Goal: Task Accomplishment & Management: Complete application form

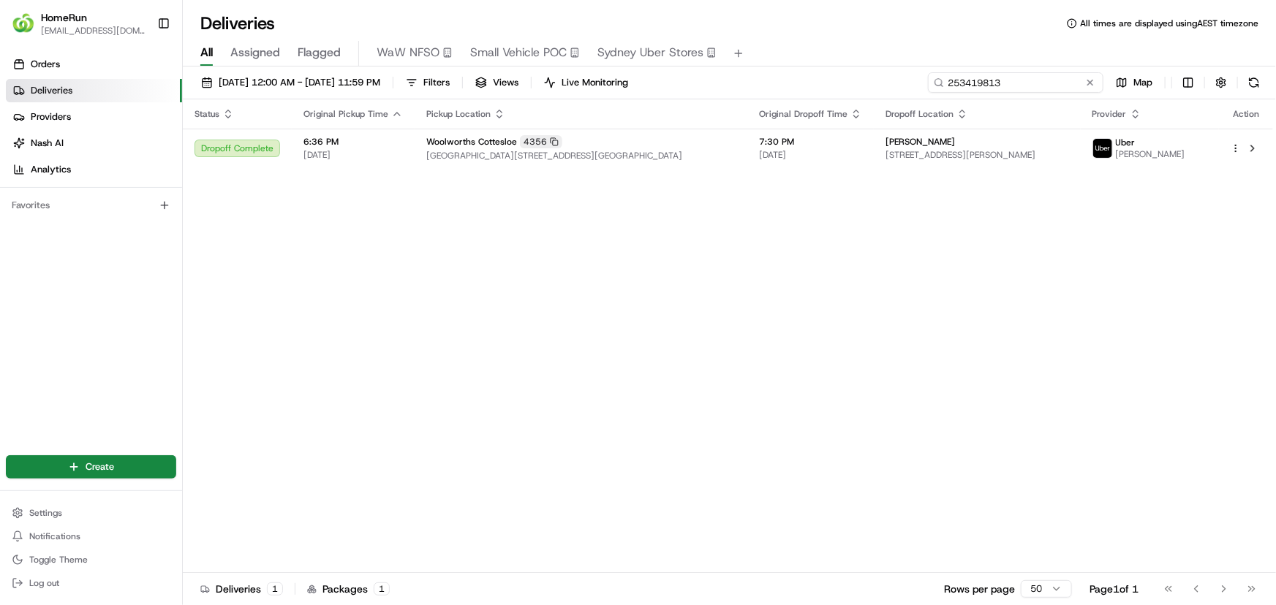
drag, startPoint x: 1056, startPoint y: 86, endPoint x: 925, endPoint y: 85, distance: 130.9
click at [929, 84] on input "253419813" at bounding box center [1015, 82] width 175 height 20
paste input "65158550"
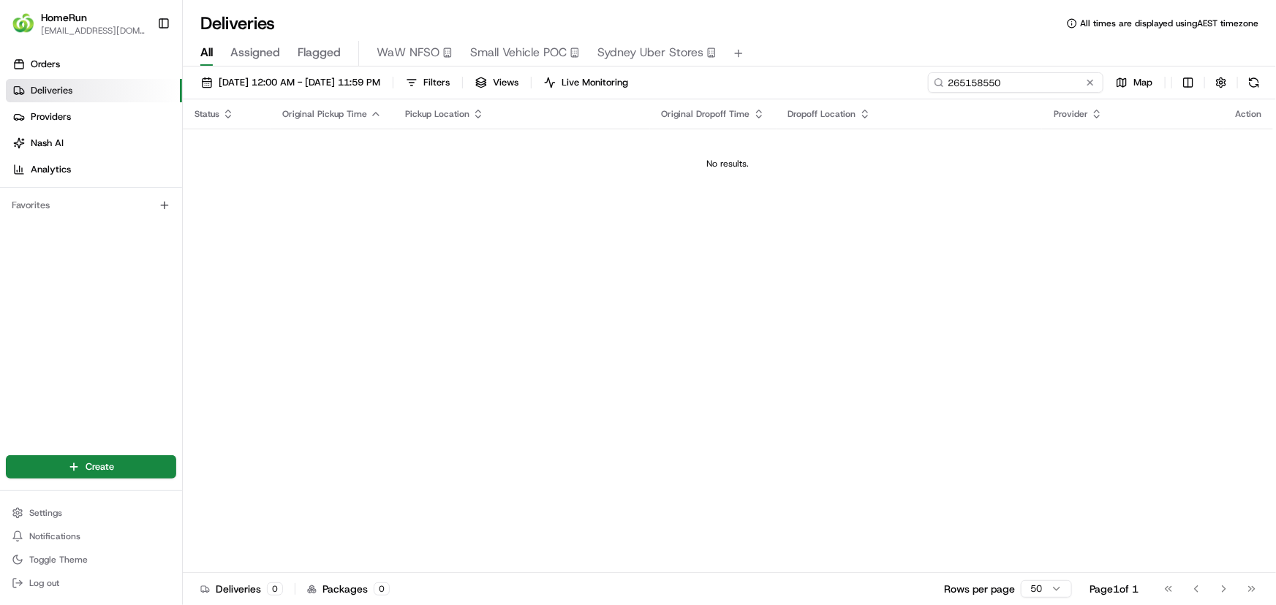
type input "265158550"
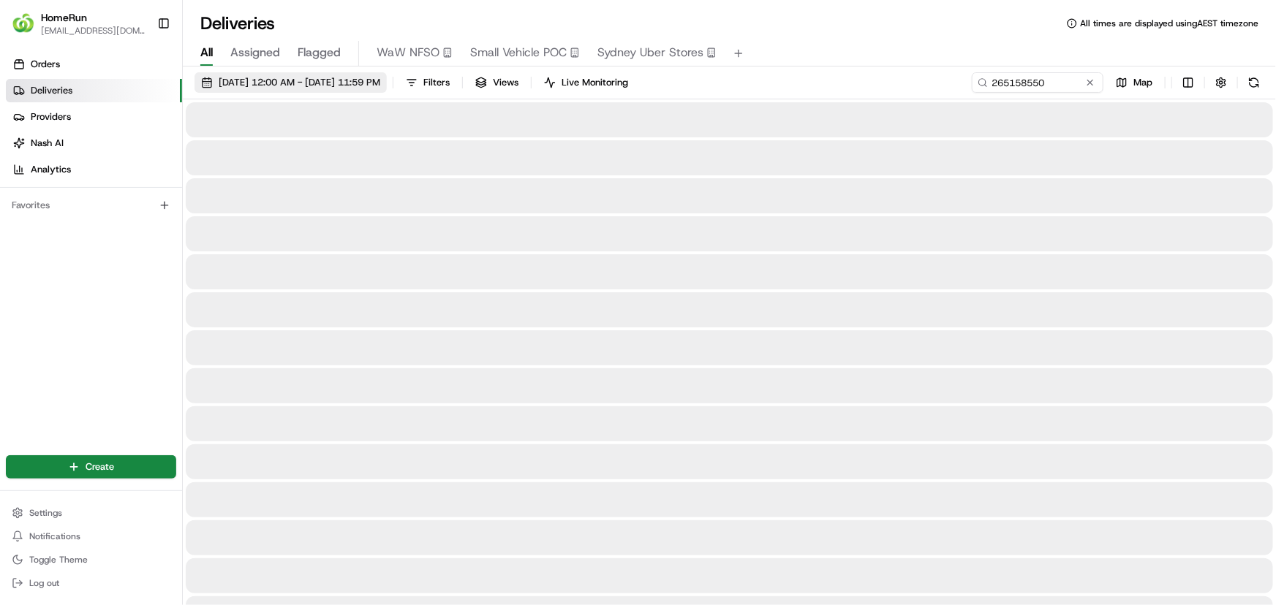
click at [377, 77] on span "01/05/2025 12:00 AM - 31/05/2025 11:59 PM" at bounding box center [300, 82] width 162 height 13
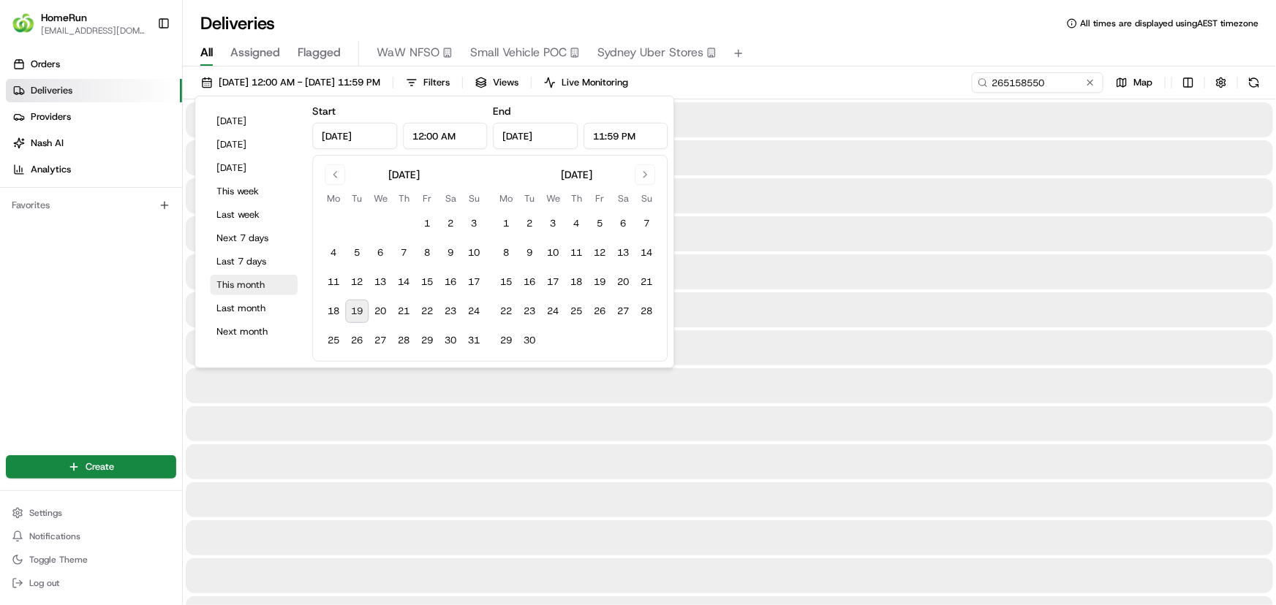
click at [249, 279] on button "This month" at bounding box center [254, 285] width 88 height 20
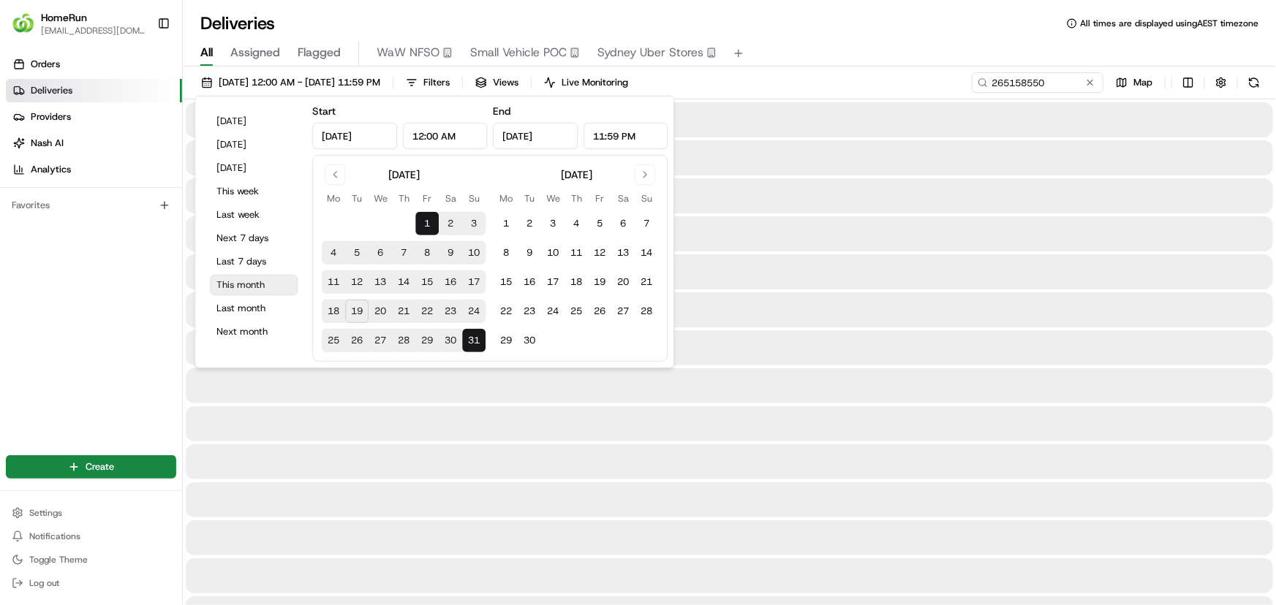
type input "Aug 1, 2025"
type input "Aug 31, 2025"
click at [1013, 86] on input "265158550" at bounding box center [1015, 82] width 175 height 20
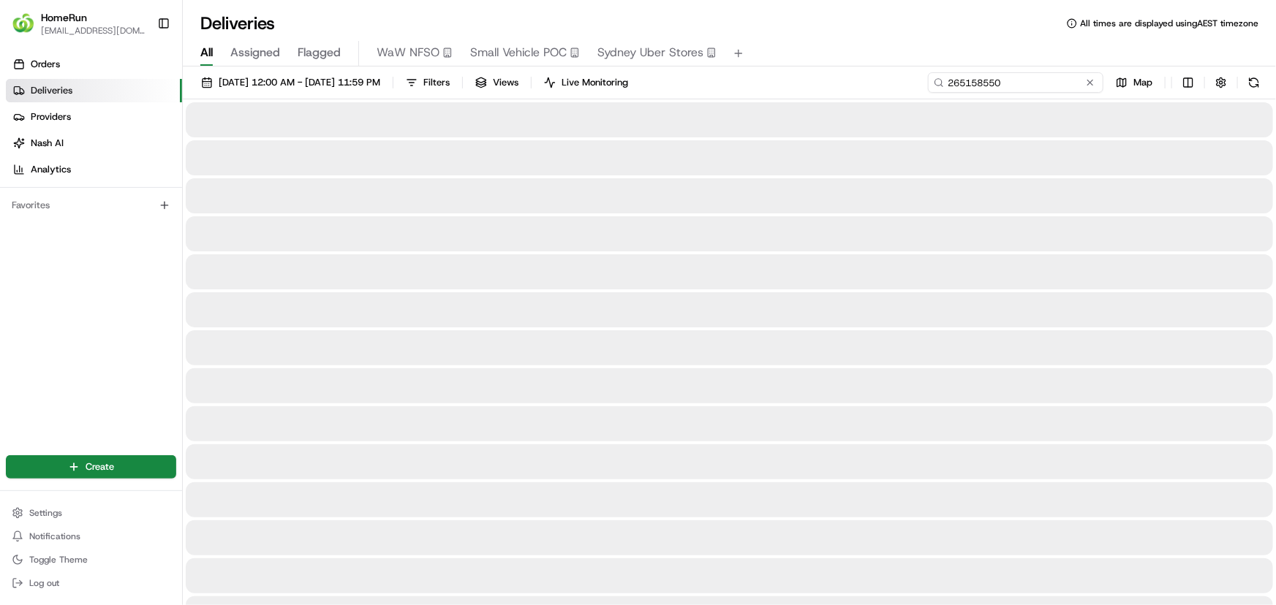
click at [1028, 81] on input "265158550" at bounding box center [1015, 82] width 175 height 20
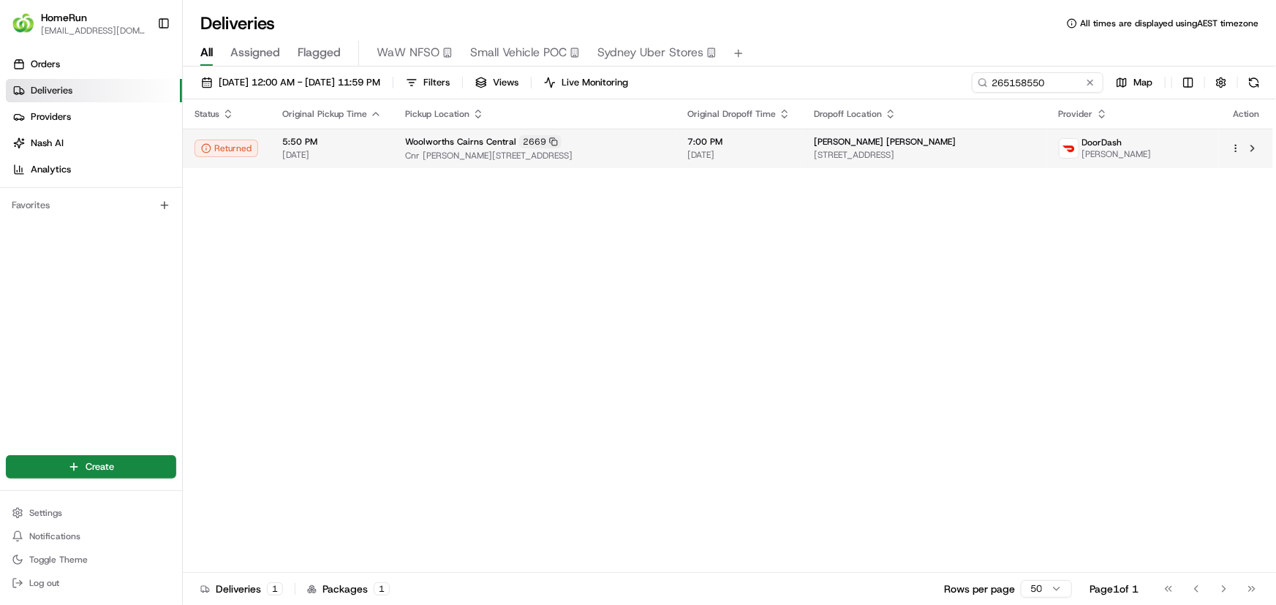
click at [649, 163] on td "Woolworths Cairns Central 2669 Cnr McLeod St & Alpin St, Cairns, QLD 4870, AU" at bounding box center [534, 148] width 282 height 39
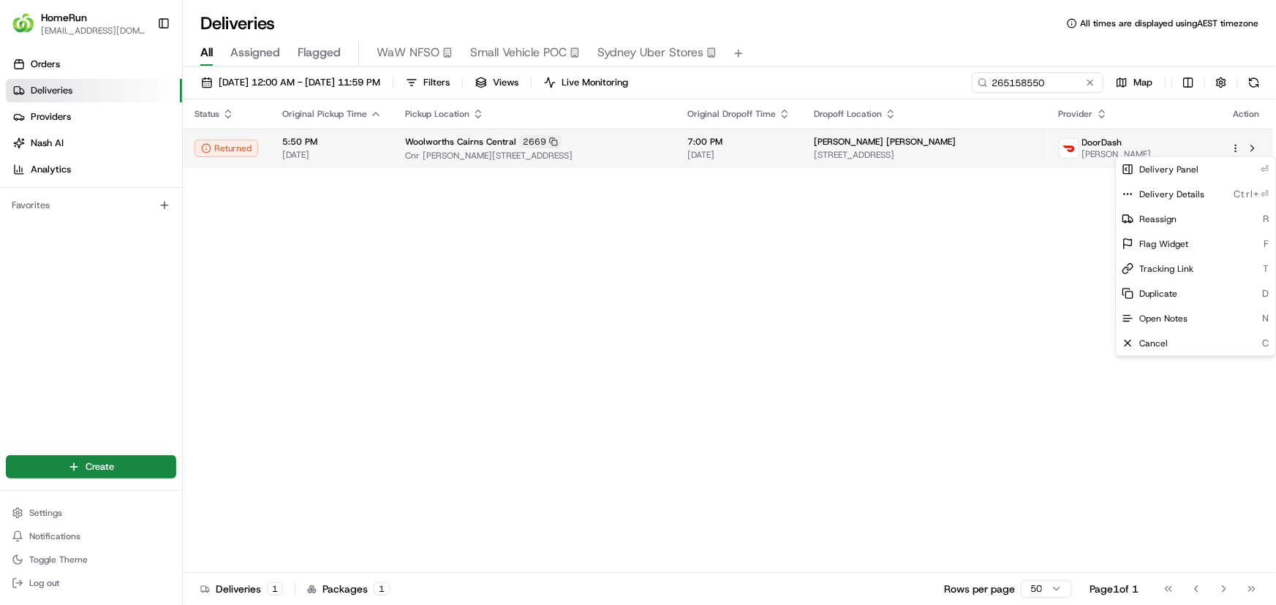
click at [1238, 149] on html "HomeRun plenati@woolworths.com.au Toggle Sidebar Orders Deliveries Providers Na…" at bounding box center [638, 302] width 1276 height 605
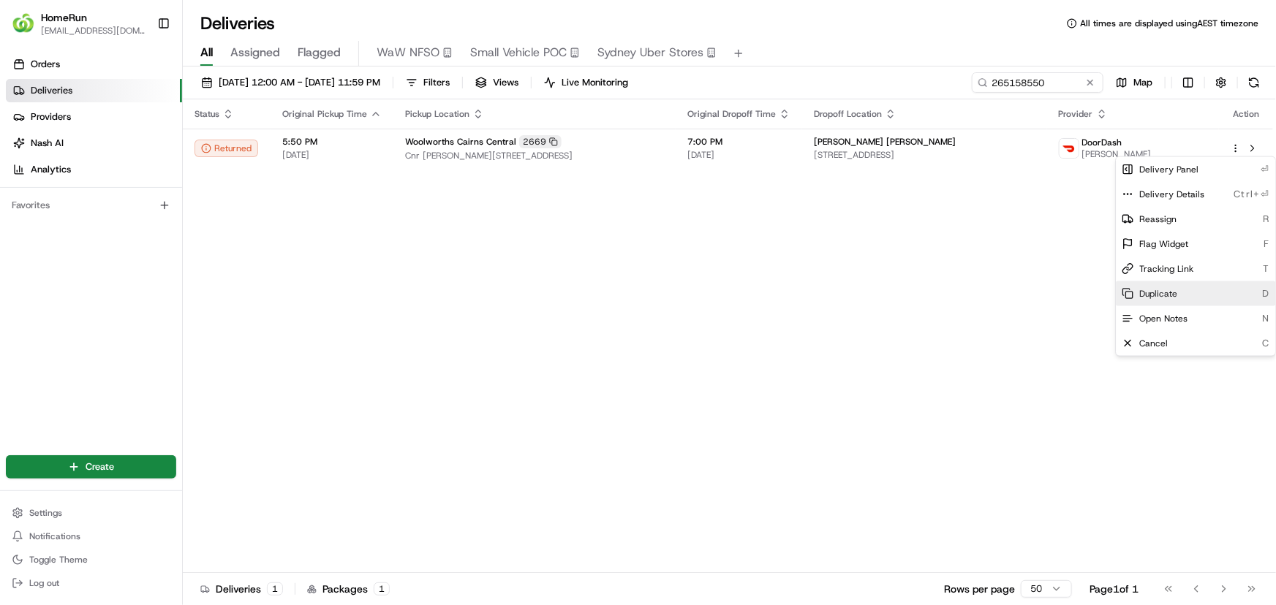
click at [1182, 292] on div "Duplicate D" at bounding box center [1195, 294] width 159 height 25
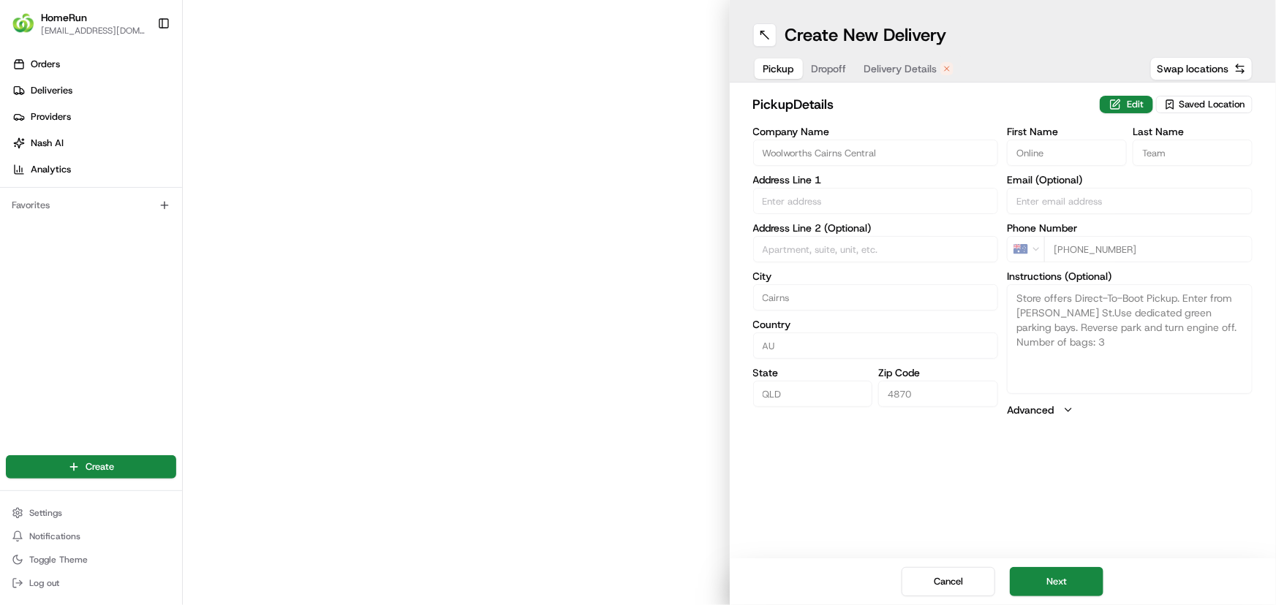
type input "Cnr [PERSON_NAME] St & Alpin St"
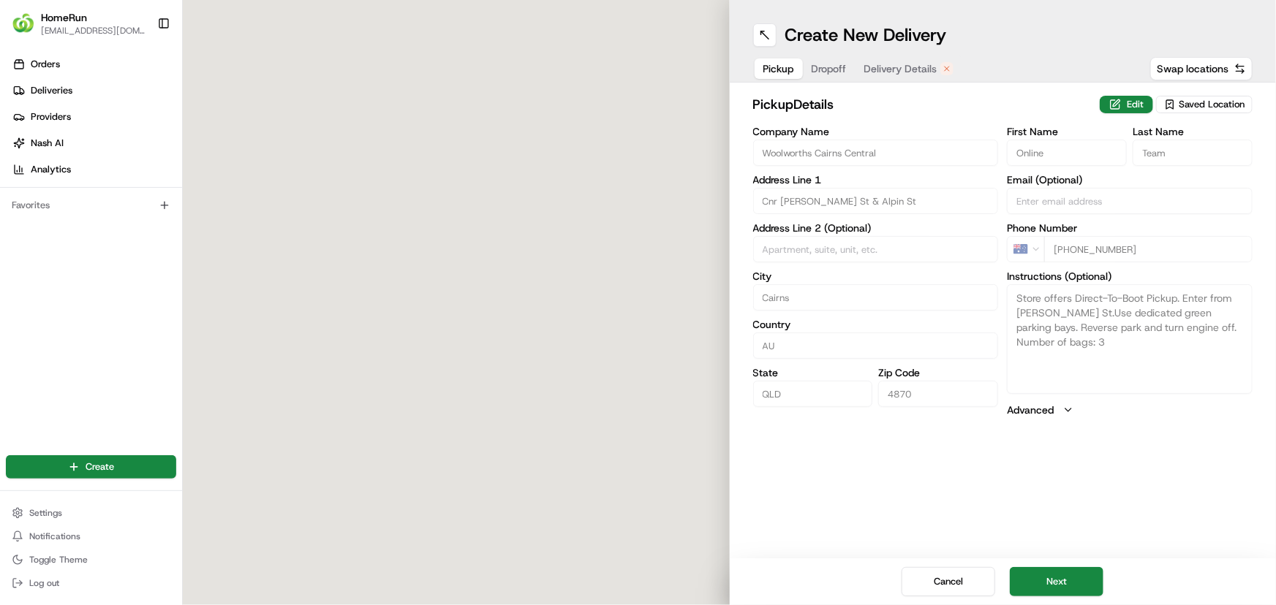
type textarea "Store offers Direct-To-Boot Pickup. Enter from [PERSON_NAME] St.Use dedicated g…"
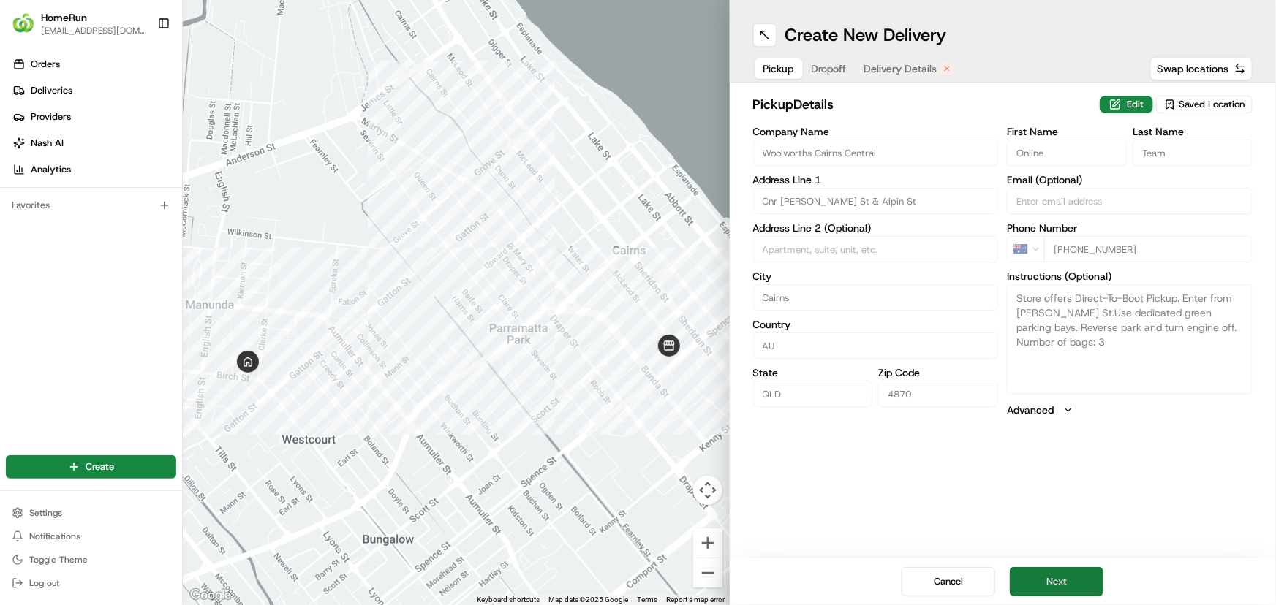
click at [1084, 580] on button "Next" at bounding box center [1057, 581] width 94 height 29
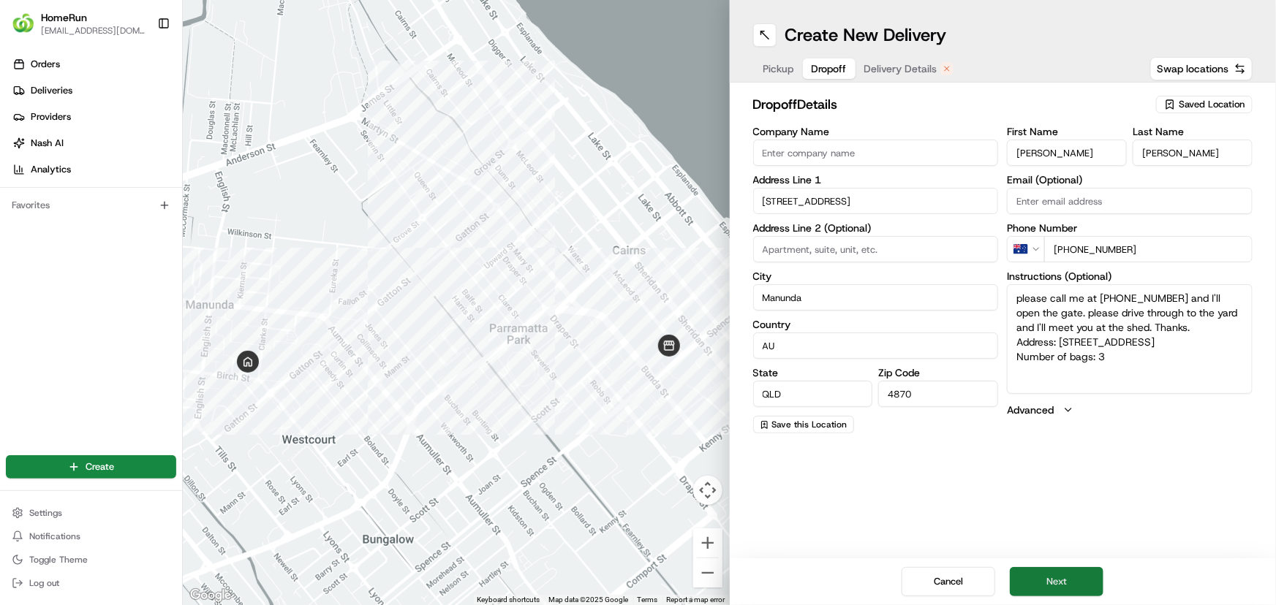
click at [1072, 582] on button "Next" at bounding box center [1057, 581] width 94 height 29
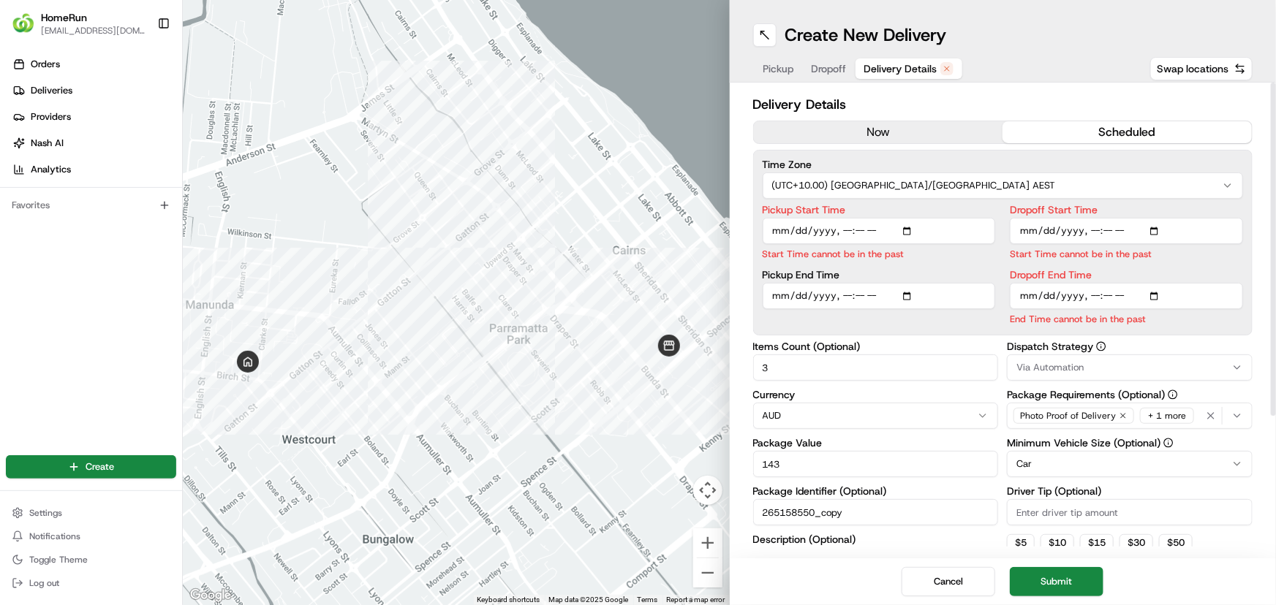
click at [908, 228] on input "Pickup Start Time" at bounding box center [879, 231] width 233 height 26
type input "[DATE]T11:00"
drag, startPoint x: 1177, startPoint y: 589, endPoint x: 1272, endPoint y: 592, distance: 94.4
click at [1177, 589] on div "Cancel Submit" at bounding box center [1003, 582] width 547 height 47
click at [1155, 230] on input "Dropoff Start Time" at bounding box center [1126, 231] width 233 height 26
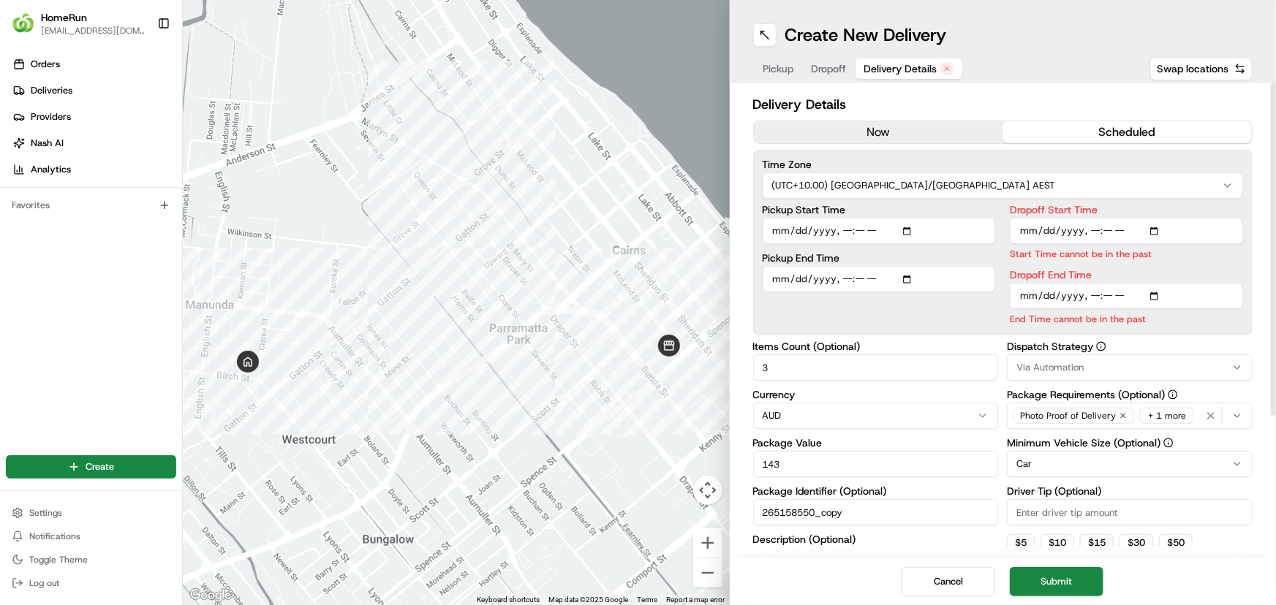
type input "[DATE]T11:30"
click at [1255, 495] on div "Delivery Details now scheduled Time Zone (UTC+10.00) [GEOGRAPHIC_DATA]/[GEOGRAP…" at bounding box center [1003, 321] width 547 height 476
click at [1156, 292] on input "Dropoff End Time" at bounding box center [1126, 296] width 233 height 26
type input "[DATE]T11:40"
click at [1220, 574] on div "Cancel Submit" at bounding box center [1003, 582] width 547 height 47
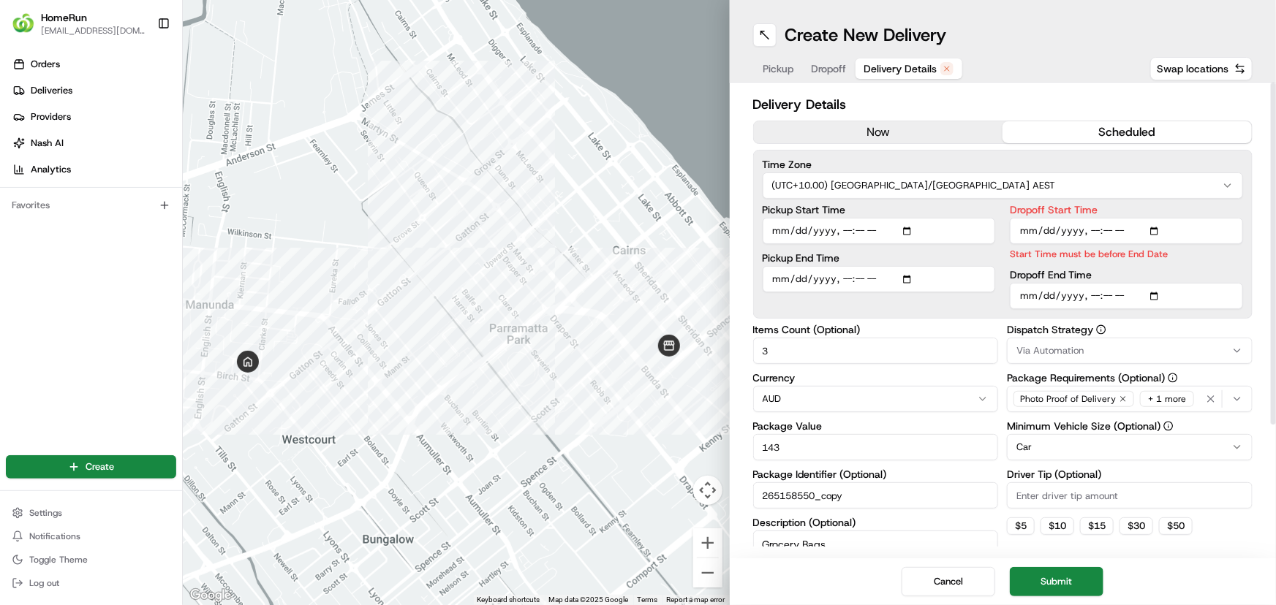
click at [1119, 126] on button "scheduled" at bounding box center [1126, 132] width 249 height 22
click at [1081, 582] on button "Submit" at bounding box center [1057, 581] width 94 height 29
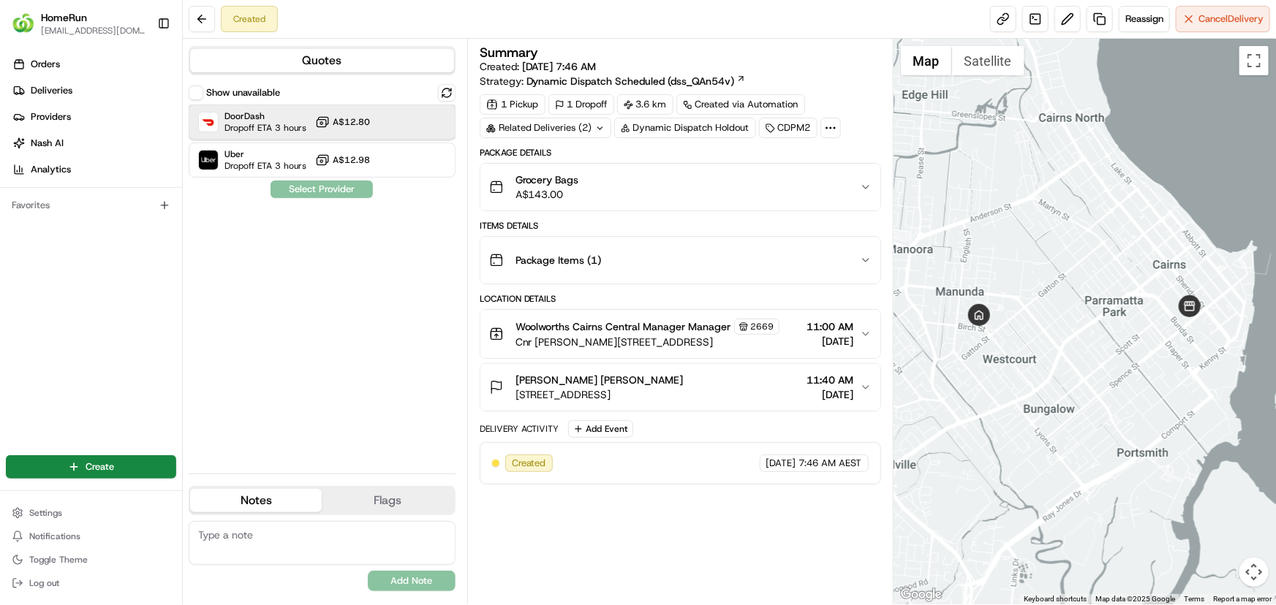
click at [292, 126] on span "Dropoff ETA 3 hours" at bounding box center [265, 128] width 82 height 12
click at [307, 192] on button "Assign Provider" at bounding box center [322, 190] width 104 height 18
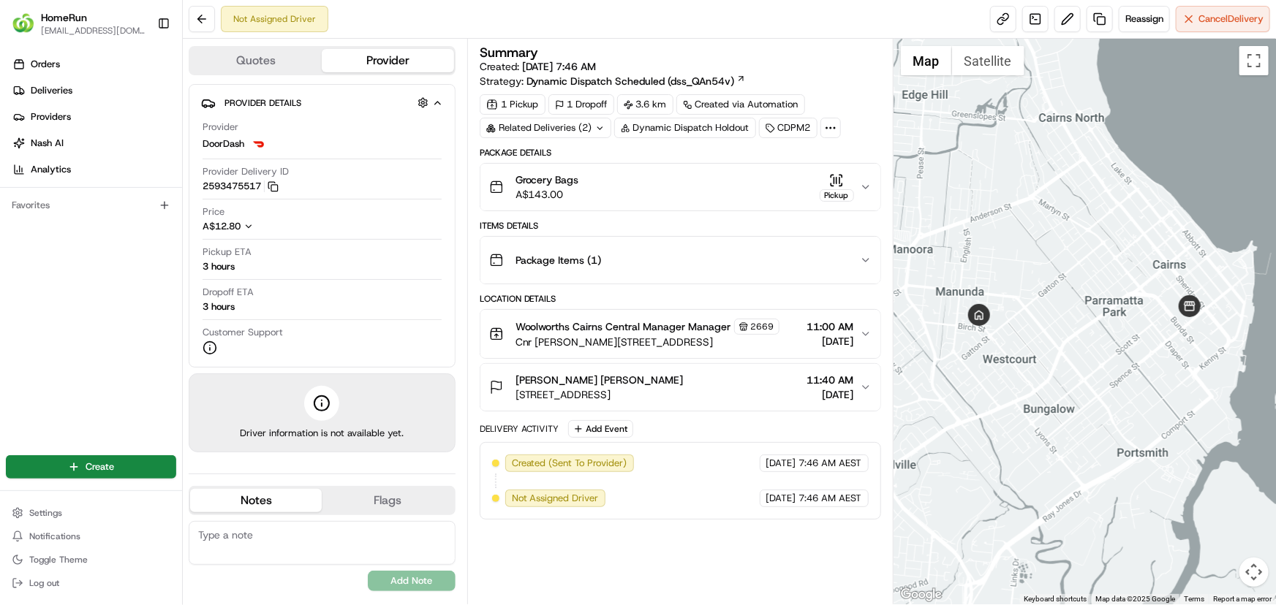
click at [615, 554] on div "Summary Created: [DATE] 7:46 AM Strategy: Dynamic Dispatch Scheduled (dss_QAn54…" at bounding box center [680, 321] width 401 height 551
click at [396, 63] on button "Provider" at bounding box center [388, 60] width 132 height 23
drag, startPoint x: 817, startPoint y: 278, endPoint x: 810, endPoint y: 468, distance: 190.2
click at [810, 468] on div "Package Details Grocery Bags A$143.00 Pickup Items Details Package Items ( 1 ) …" at bounding box center [680, 333] width 401 height 373
click at [769, 41] on div "Summary Created: [DATE] 7:46 AM Strategy: Dynamic Dispatch Scheduled (dss_QAn54…" at bounding box center [680, 322] width 426 height 566
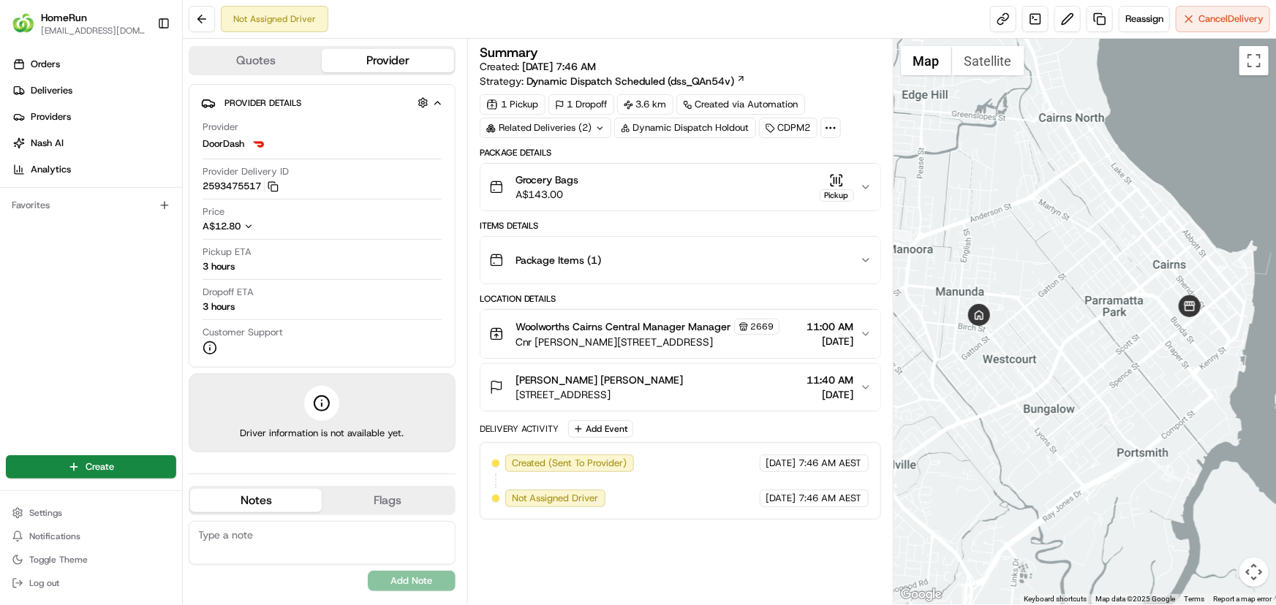
click at [576, 124] on div "Related Deliveries (2)" at bounding box center [546, 128] width 132 height 20
click at [741, 34] on div "Not Assigned Driver Reassign Cancel Delivery" at bounding box center [729, 19] width 1093 height 39
click at [828, 126] on icon at bounding box center [830, 127] width 13 height 13
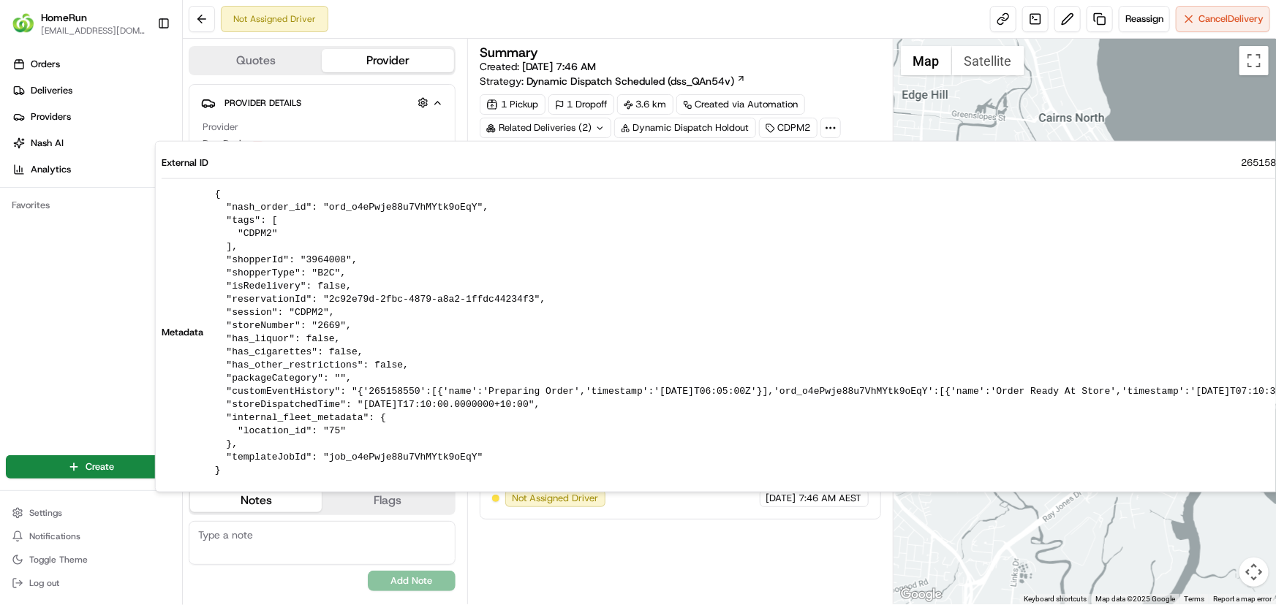
click at [771, 50] on div "Summary" at bounding box center [680, 52] width 401 height 13
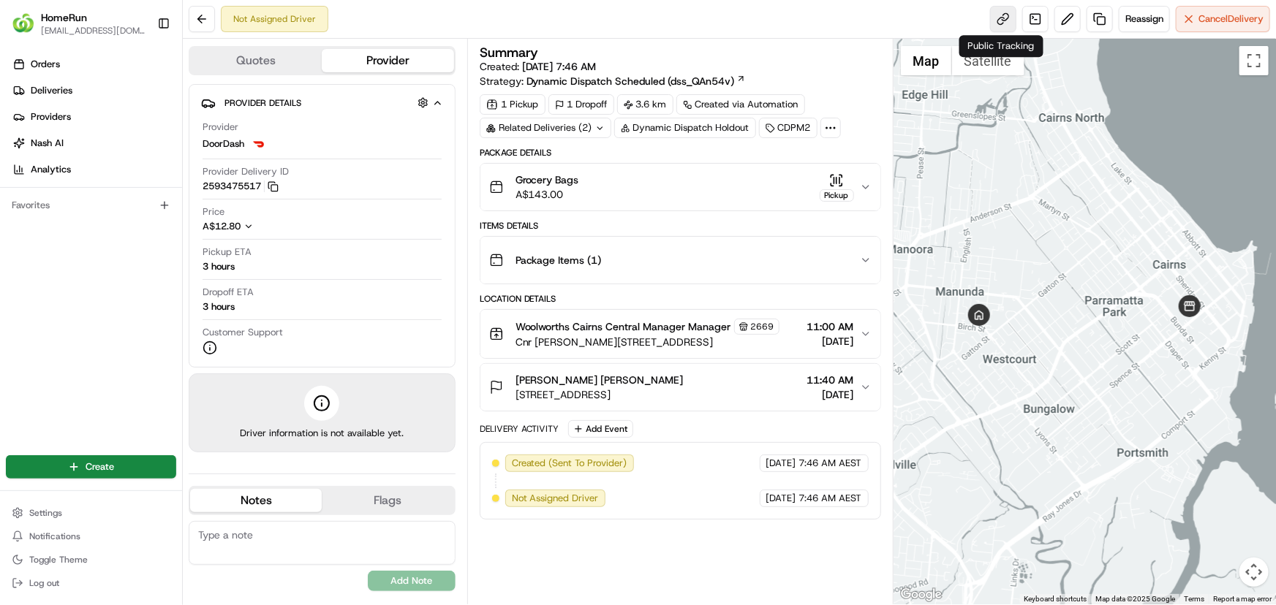
click at [1003, 18] on link at bounding box center [1003, 19] width 26 height 26
